Goal: Task Accomplishment & Management: Complete application form

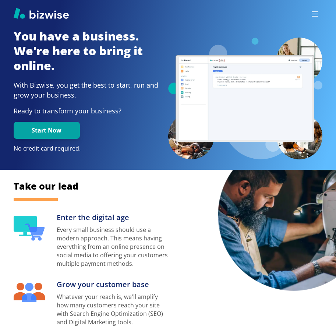
click at [310, 17] on button "button" at bounding box center [315, 14] width 15 height 15
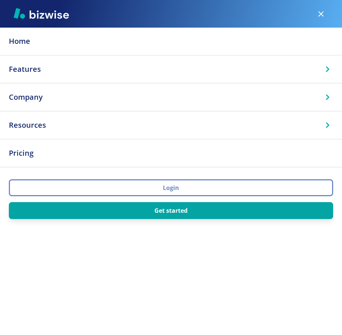
click at [174, 190] on button "Login" at bounding box center [171, 187] width 324 height 17
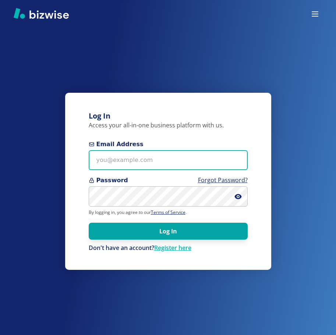
click at [128, 163] on input "Email Address" at bounding box center [168, 160] width 159 height 20
type input "[EMAIL_ADDRESS][DOMAIN_NAME]"
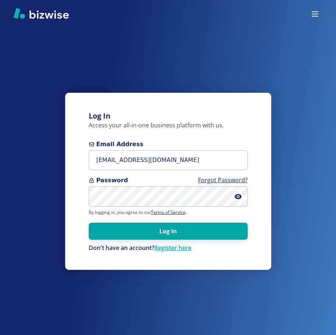
click at [243, 199] on span at bounding box center [241, 196] width 13 height 20
click at [240, 199] on icon at bounding box center [238, 196] width 7 height 7
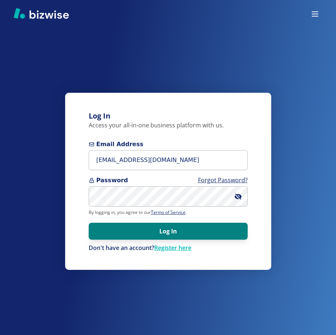
click at [139, 228] on button "Log In" at bounding box center [168, 231] width 159 height 17
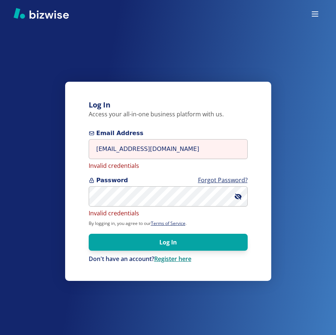
click at [172, 257] on link "Register here" at bounding box center [172, 259] width 37 height 8
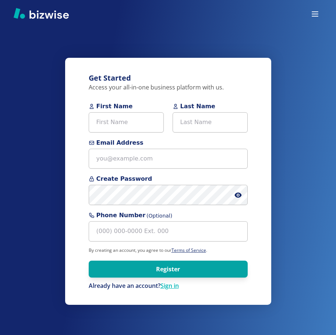
click at [120, 133] on div "First Name Last Name" at bounding box center [168, 120] width 159 height 36
click at [120, 127] on input "First Name" at bounding box center [126, 122] width 75 height 20
type input "[PERSON_NAME]"
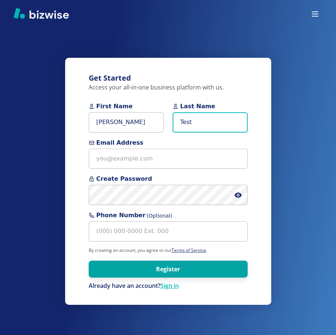
type input "Test"
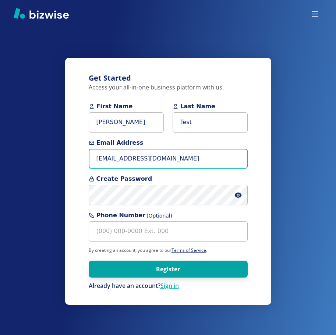
type input "[EMAIL_ADDRESS][DOMAIN_NAME]"
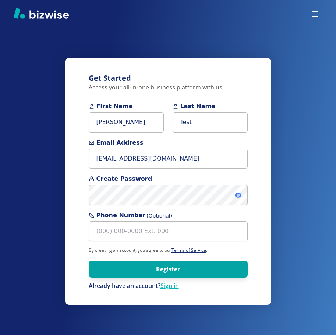
click at [239, 198] on icon at bounding box center [238, 195] width 7 height 7
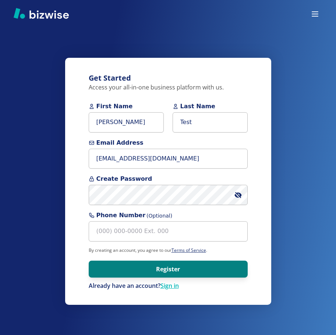
click at [162, 271] on button "Register" at bounding box center [168, 269] width 159 height 17
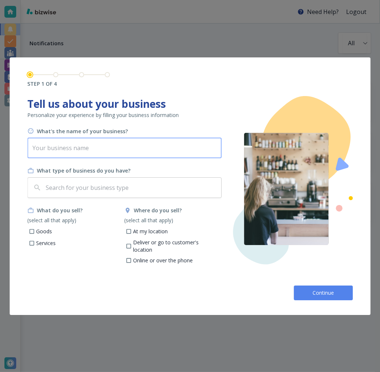
click at [103, 153] on input "text" at bounding box center [124, 148] width 194 height 21
drag, startPoint x: 103, startPoint y: 153, endPoint x: 52, endPoint y: 149, distance: 51.4
click at [52, 149] on input "Gladys Store" at bounding box center [124, 148] width 194 height 21
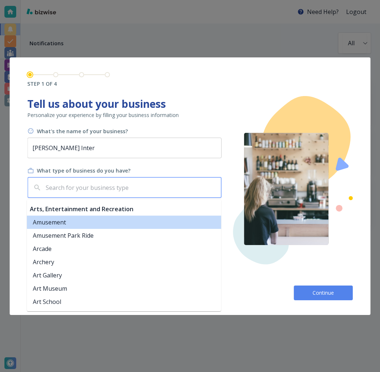
click at [110, 190] on input "text" at bounding box center [131, 188] width 174 height 14
click at [82, 141] on input "Gladys Inter" at bounding box center [124, 148] width 194 height 21
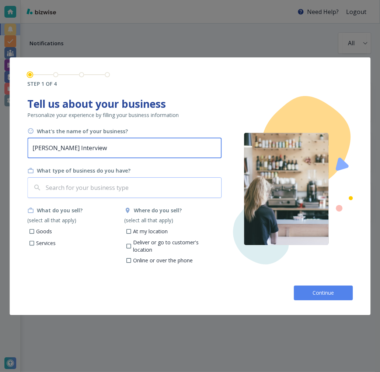
type input "Gladys Interview"
click at [62, 187] on input "text" at bounding box center [131, 188] width 174 height 14
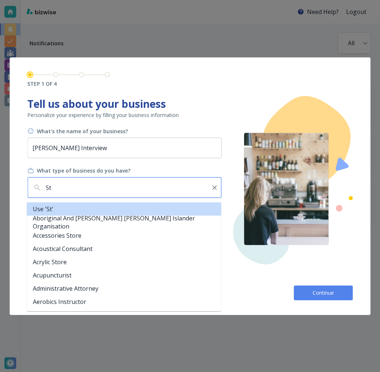
type input "S"
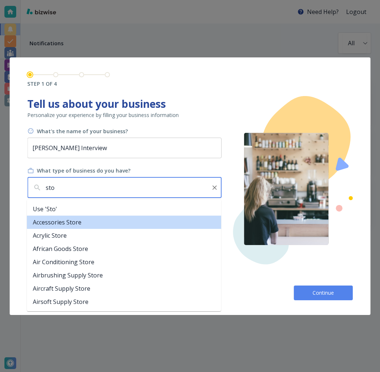
click at [93, 226] on li "Accessories Store" at bounding box center [124, 222] width 194 height 13
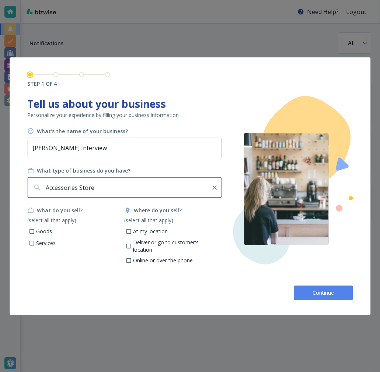
type input "Accessories Store"
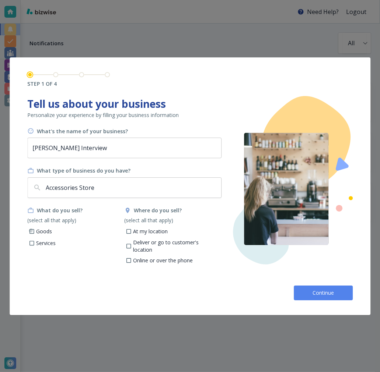
click at [32, 233] on input "Goods" at bounding box center [31, 232] width 6 height 6
checkbox input "true"
click at [36, 245] on p "Services" at bounding box center [46, 243] width 20 height 7
click at [35, 245] on input "Services" at bounding box center [31, 244] width 6 height 6
checkbox input "true"
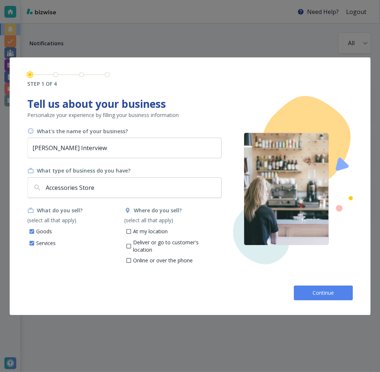
drag, startPoint x: 143, startPoint y: 259, endPoint x: 138, endPoint y: 253, distance: 7.6
click at [143, 259] on p "Online or over the phone" at bounding box center [163, 260] width 60 height 7
click at [132, 259] on input "Online or over the phone" at bounding box center [129, 262] width 6 height 6
checkbox input "true"
drag, startPoint x: 132, startPoint y: 245, endPoint x: 131, endPoint y: 236, distance: 8.8
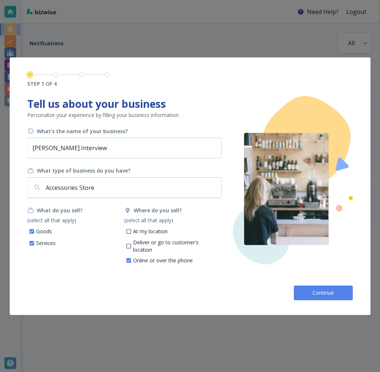
click at [132, 245] on label "Deliver or go to customer's location" at bounding box center [167, 246] width 95 height 14
click at [132, 245] on input "Deliver or go to customer's location" at bounding box center [129, 247] width 6 height 6
checkbox input "true"
click at [131, 234] on label "At my location" at bounding box center [144, 231] width 48 height 9
click at [131, 234] on input "At my location" at bounding box center [129, 232] width 6 height 6
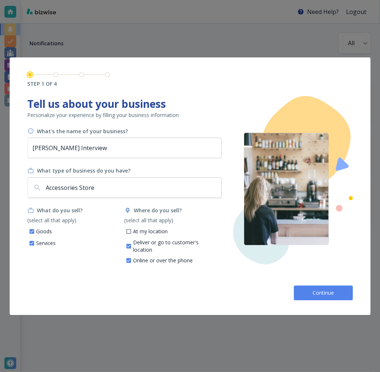
checkbox input "true"
click at [322, 289] on span "Continue" at bounding box center [323, 292] width 24 height 7
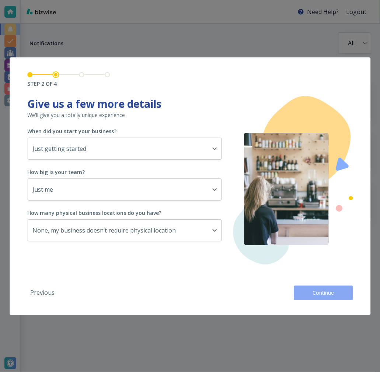
click at [325, 288] on button "Continue" at bounding box center [323, 293] width 59 height 15
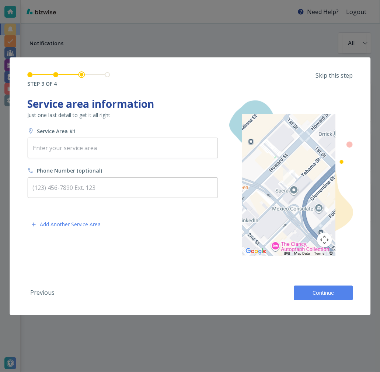
click at [322, 290] on span "Continue" at bounding box center [323, 292] width 24 height 7
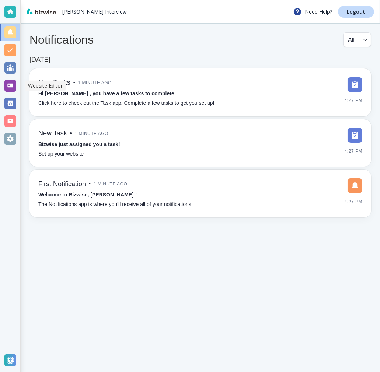
click at [15, 90] on div at bounding box center [10, 86] width 12 height 12
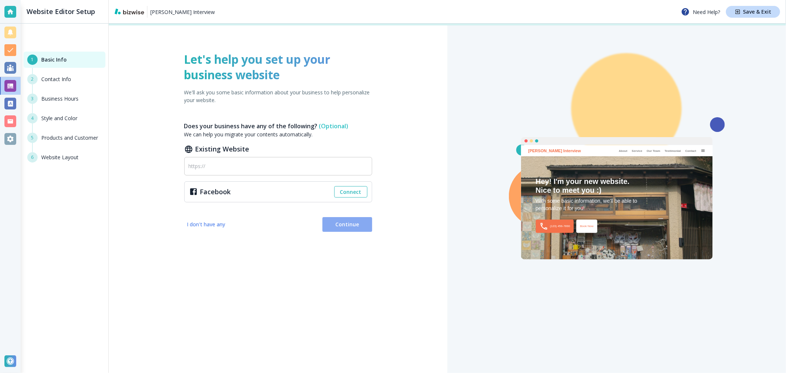
click at [349, 223] on span "Continue" at bounding box center [347, 224] width 38 height 7
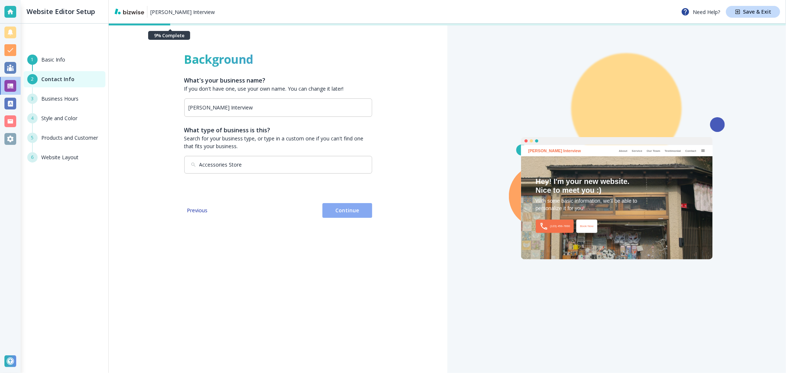
click at [345, 210] on span "Continue" at bounding box center [347, 210] width 38 height 7
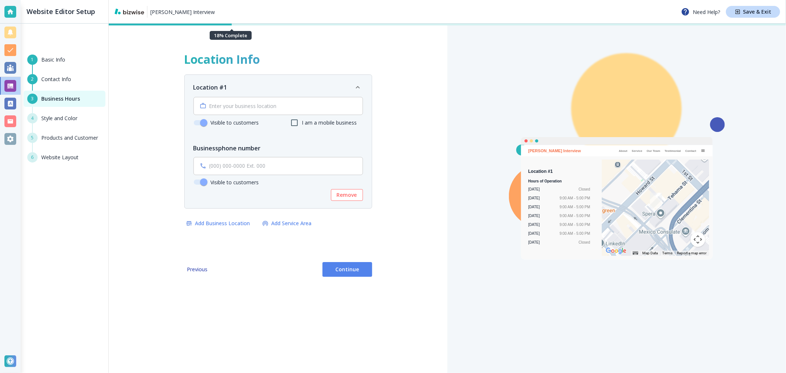
click at [336, 267] on span "Continue" at bounding box center [347, 269] width 38 height 7
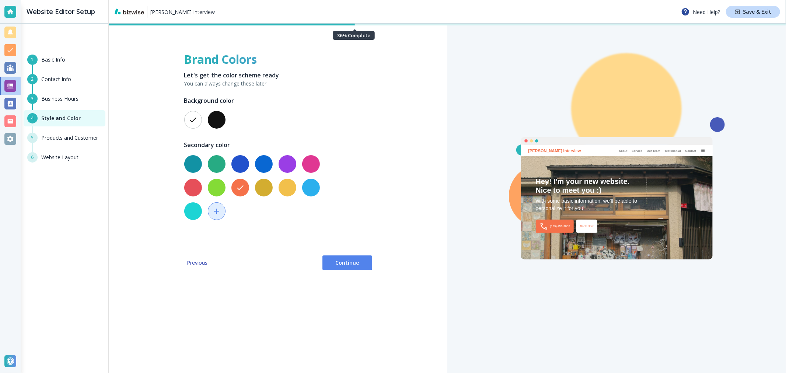
click at [350, 265] on span "Continue" at bounding box center [347, 262] width 38 height 7
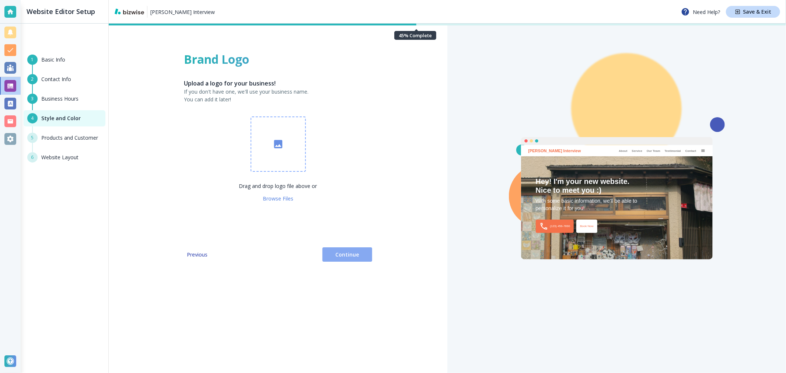
click at [345, 254] on span "Continue" at bounding box center [347, 254] width 38 height 7
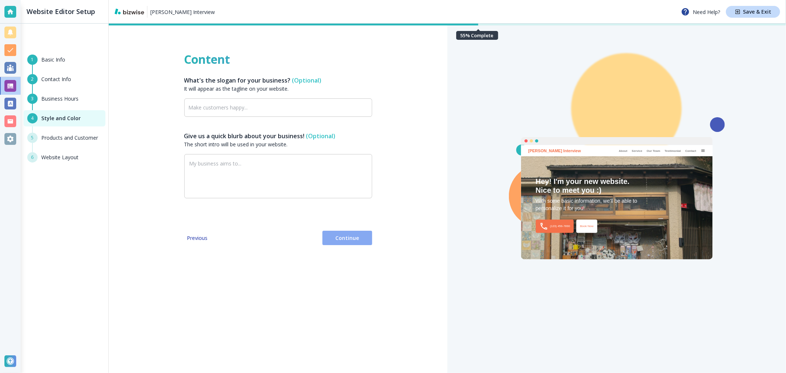
click at [347, 235] on span "Continue" at bounding box center [347, 237] width 38 height 7
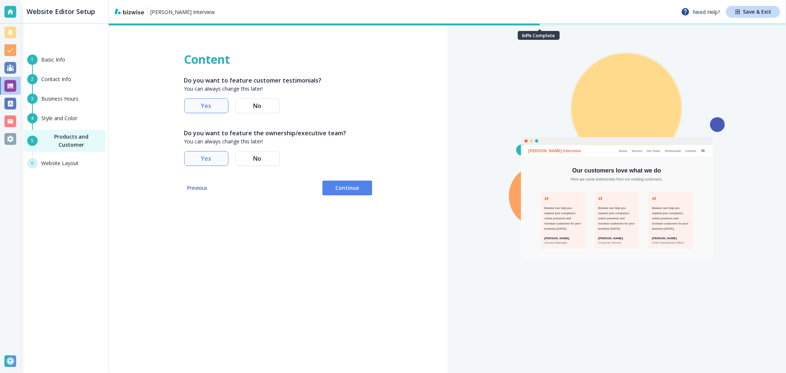
click at [348, 187] on span "Continue" at bounding box center [347, 187] width 38 height 7
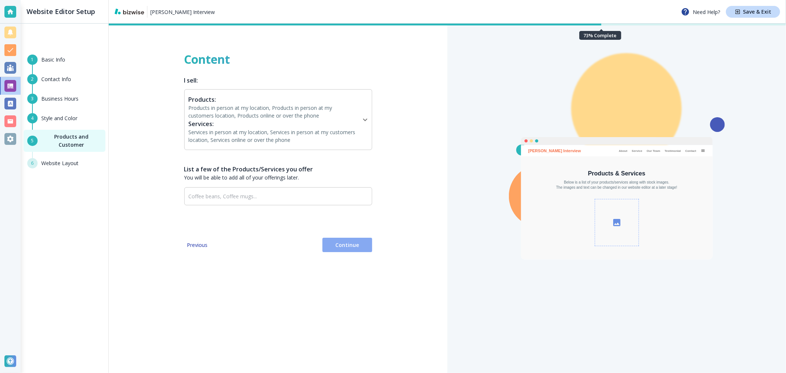
click at [340, 246] on span "Continue" at bounding box center [347, 244] width 38 height 7
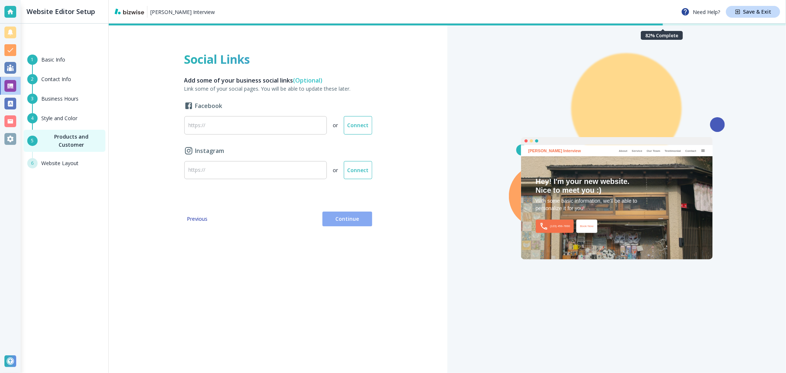
click at [343, 219] on span "Continue" at bounding box center [347, 218] width 38 height 7
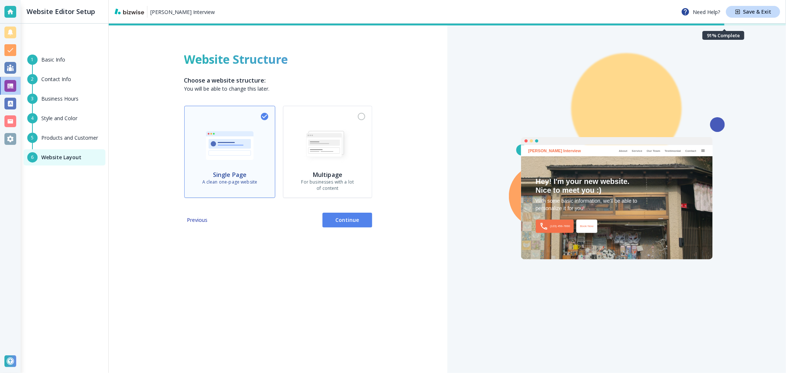
click at [345, 220] on span "Continue" at bounding box center [347, 219] width 38 height 7
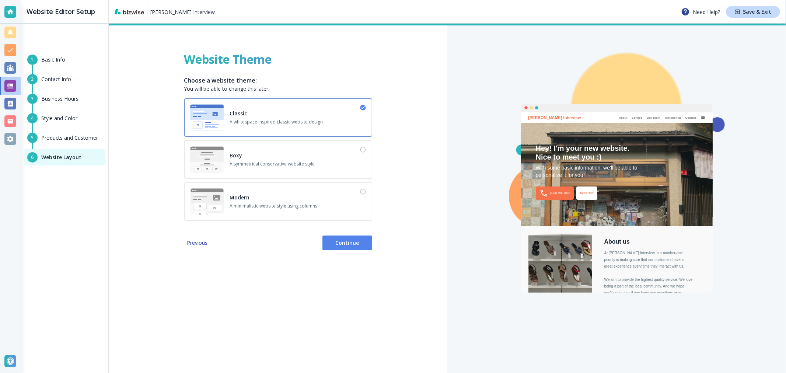
scroll to position [1, 0]
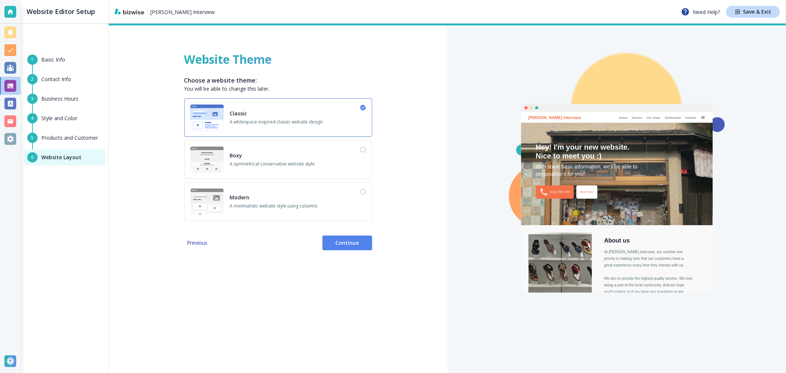
click at [345, 247] on button "Continue" at bounding box center [347, 242] width 50 height 15
